Goal: Transaction & Acquisition: Subscribe to service/newsletter

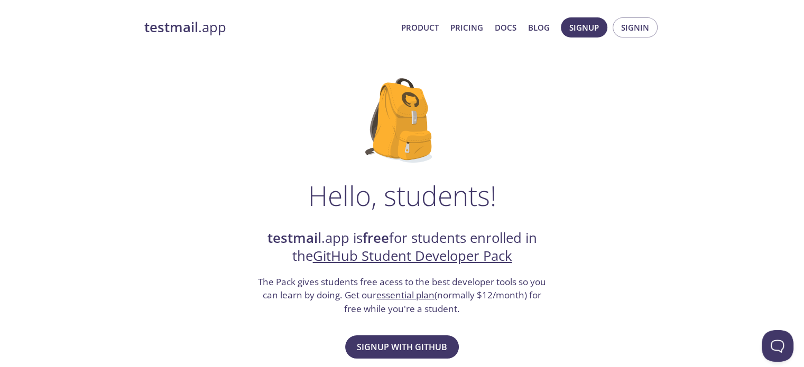
scroll to position [104, 0]
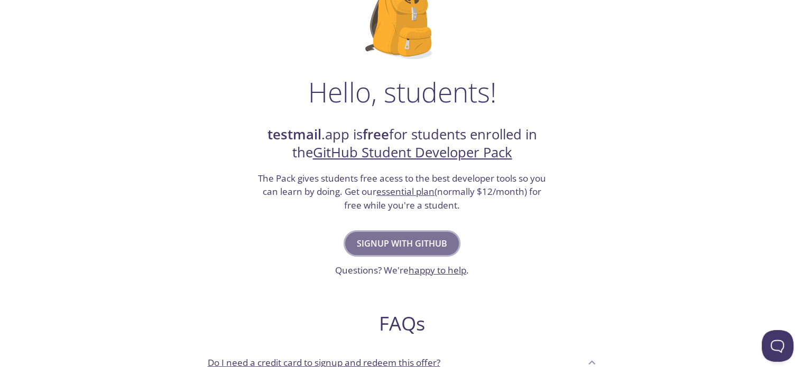
click at [417, 250] on span "Signup with GitHub" at bounding box center [402, 243] width 90 height 15
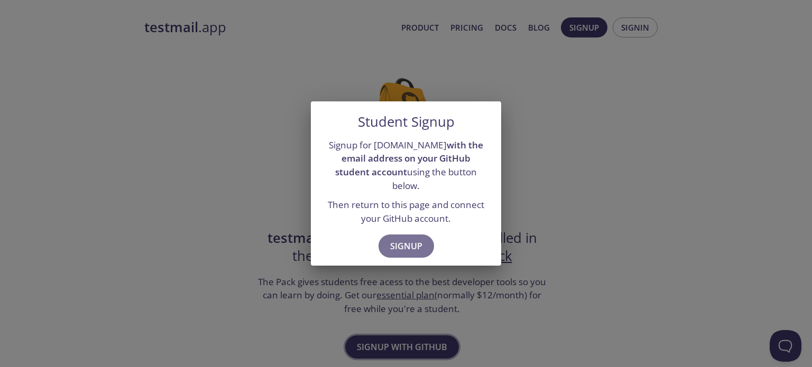
click at [417, 250] on button "Signup" at bounding box center [407, 246] width 56 height 23
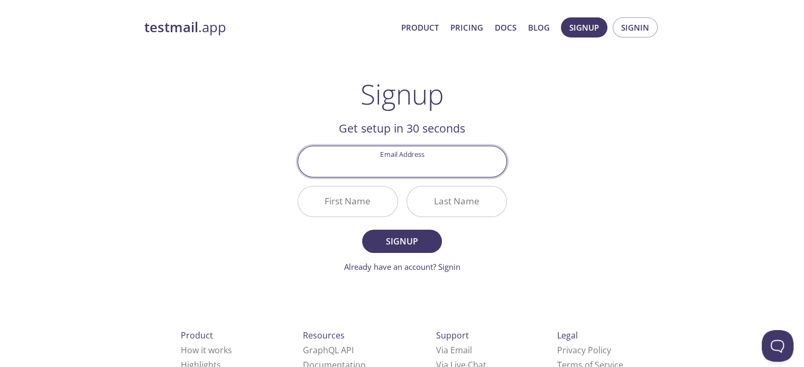
click at [425, 156] on input "Email Address" at bounding box center [402, 161] width 208 height 30
type input "le"
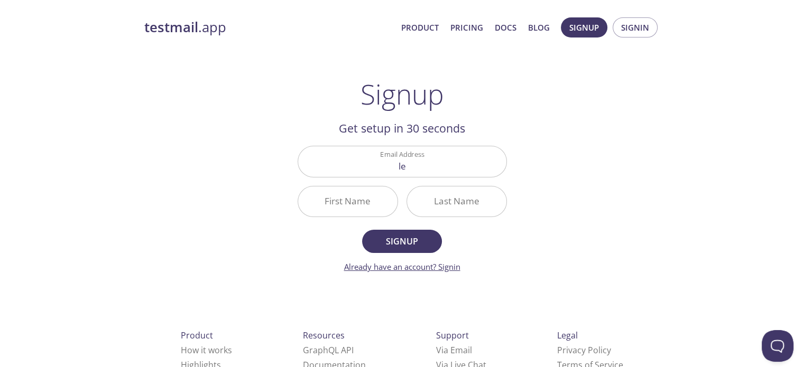
click at [444, 270] on link "Already have an account? Signin" at bounding box center [402, 267] width 116 height 11
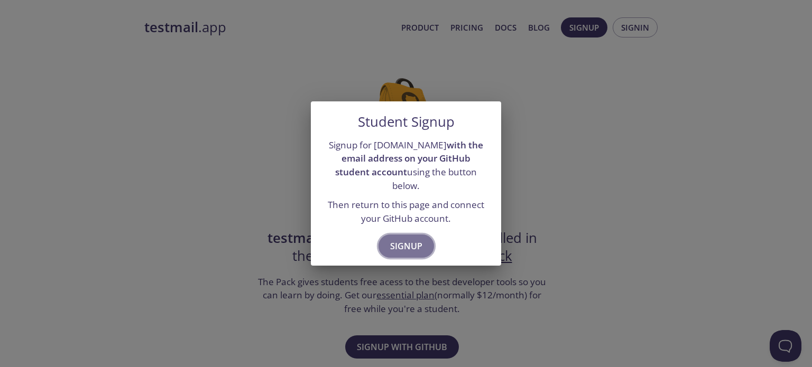
click at [404, 239] on span "Signup" at bounding box center [406, 246] width 32 height 15
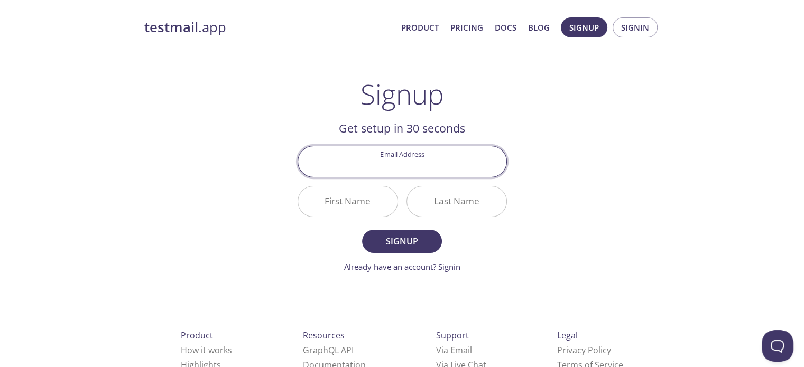
click at [396, 160] on input "Email Address" at bounding box center [402, 161] width 208 height 30
type input "leticia.andrade03@cs.unicid.edu.gov"
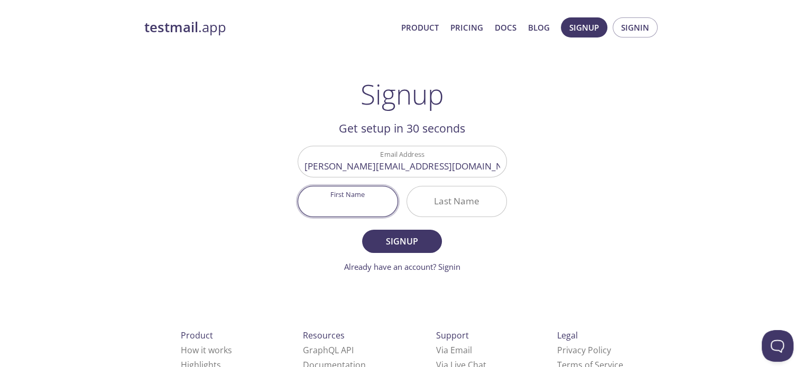
click at [347, 192] on input "First Name" at bounding box center [347, 202] width 99 height 30
type input "[PERSON_NAME]"
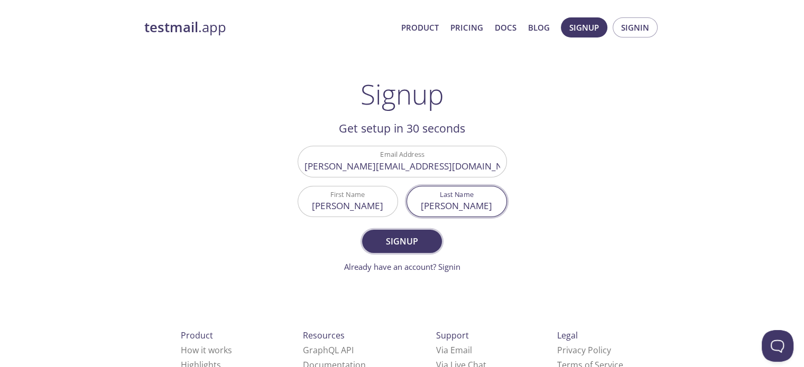
type input "[PERSON_NAME]"
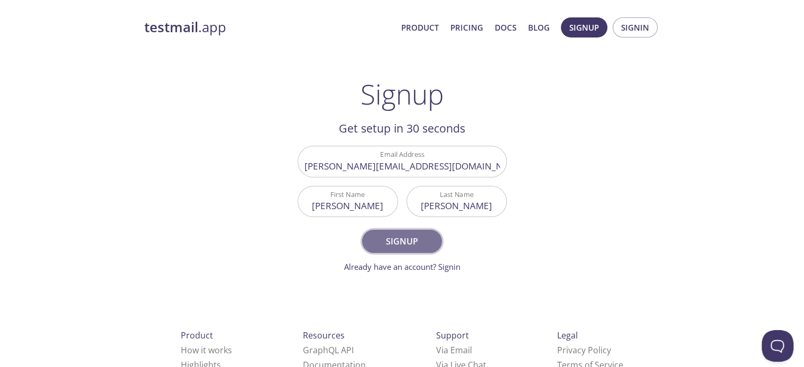
click at [370, 234] on button "Signup" at bounding box center [401, 241] width 79 height 23
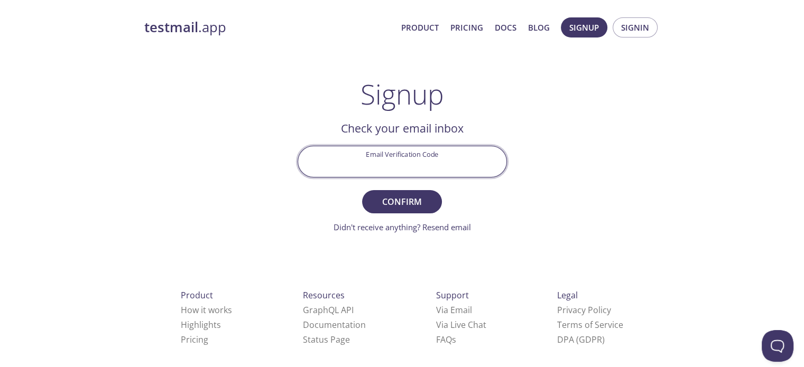
click at [404, 152] on input "Email Verification Code" at bounding box center [402, 161] width 208 height 30
type input "rfffffffffffffffffffffffffffffff"
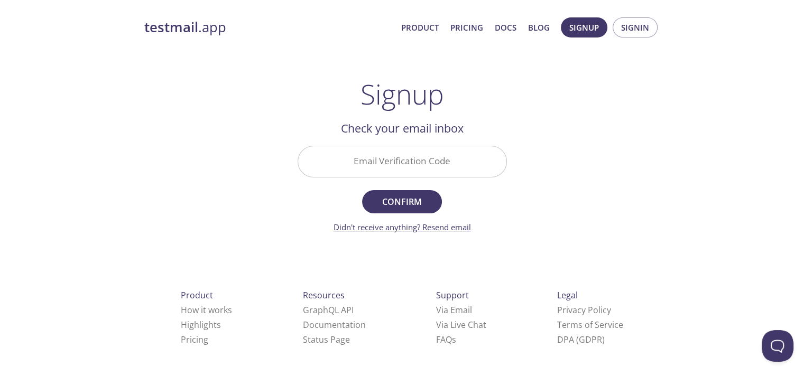
click at [425, 227] on link "Didn't receive anything? Resend email" at bounding box center [402, 227] width 137 height 11
click at [593, 24] on span "Signup" at bounding box center [584, 28] width 30 height 14
click at [206, 23] on link "testmail .app" at bounding box center [268, 28] width 248 height 18
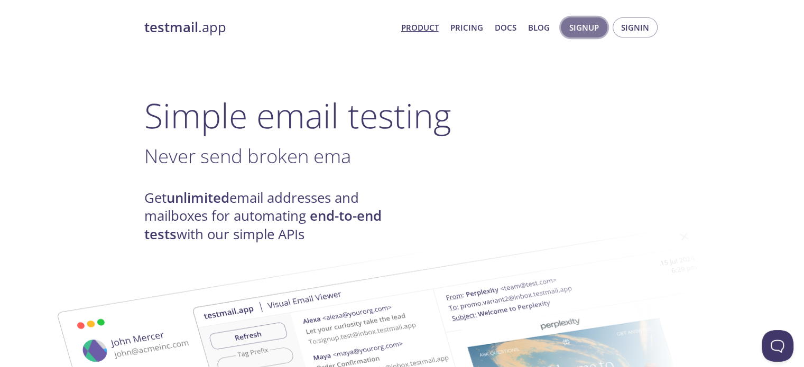
click at [593, 30] on span "Signup" at bounding box center [584, 28] width 30 height 14
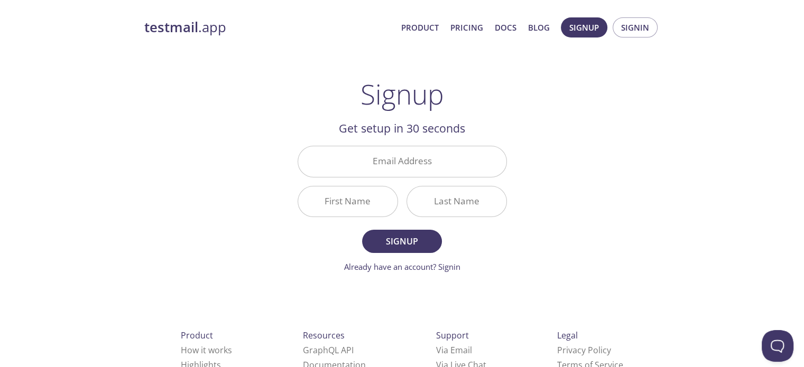
click at [411, 181] on div "Email Address" at bounding box center [402, 162] width 218 height 40
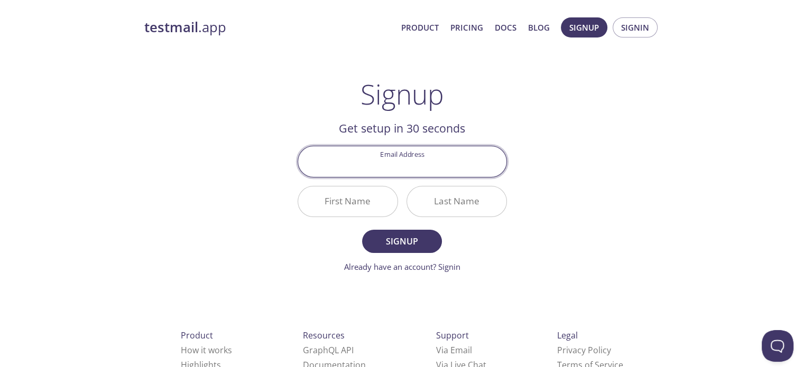
click at [411, 171] on input "Email Address" at bounding box center [402, 161] width 208 height 30
type input "[EMAIL_ADDRESS][DOMAIN_NAME]"
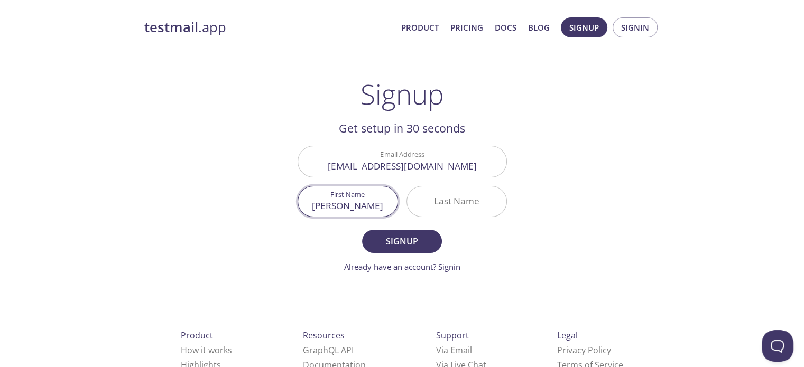
type input "[PERSON_NAME]"
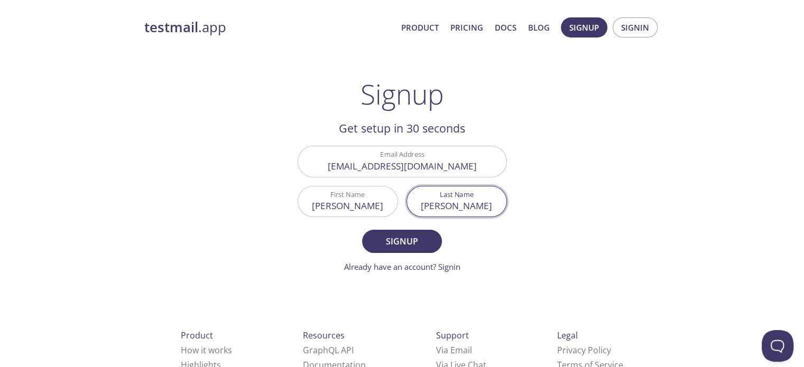
type input "[PERSON_NAME]"
click at [362, 230] on button "Signup" at bounding box center [401, 241] width 79 height 23
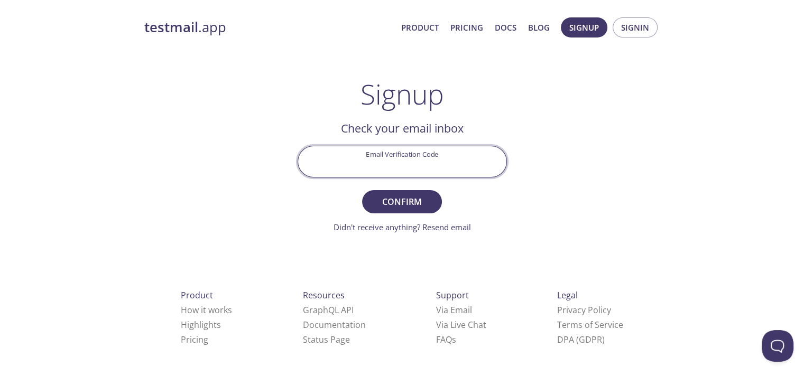
click at [391, 154] on input "Email Verification Code" at bounding box center [402, 161] width 208 height 30
type input "j"
type input "JJW7ZDS"
click at [362, 190] on button "Confirm" at bounding box center [401, 201] width 79 height 23
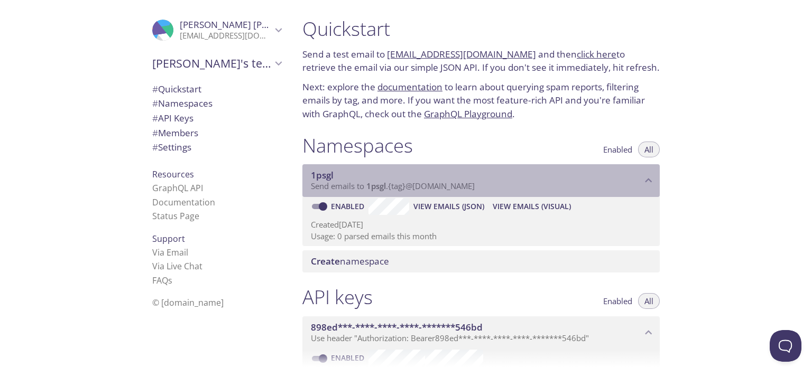
click at [400, 183] on span "Send emails to 1psgl . {tag} @[DOMAIN_NAME]" at bounding box center [393, 186] width 164 height 11
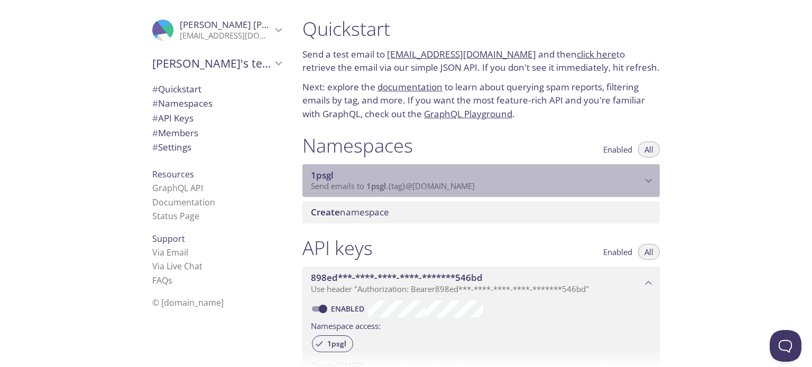
click at [400, 183] on span "Send emails to 1psgl . {tag} @[DOMAIN_NAME]" at bounding box center [393, 186] width 164 height 11
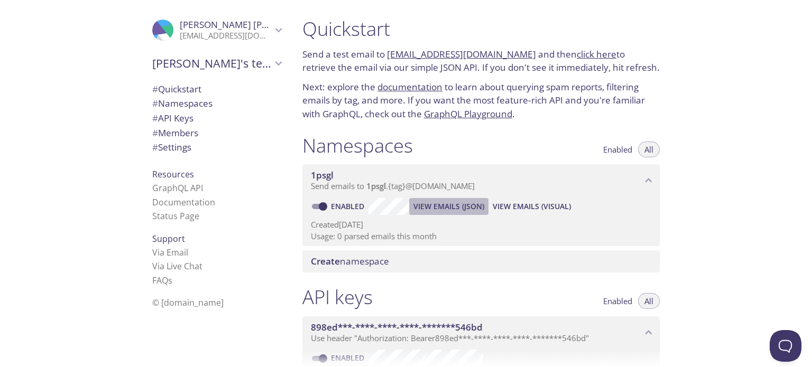
click at [469, 207] on span "View Emails (JSON)" at bounding box center [448, 206] width 71 height 13
click at [404, 84] on link "documentation" at bounding box center [409, 87] width 65 height 12
